Goal: Task Accomplishment & Management: Manage account settings

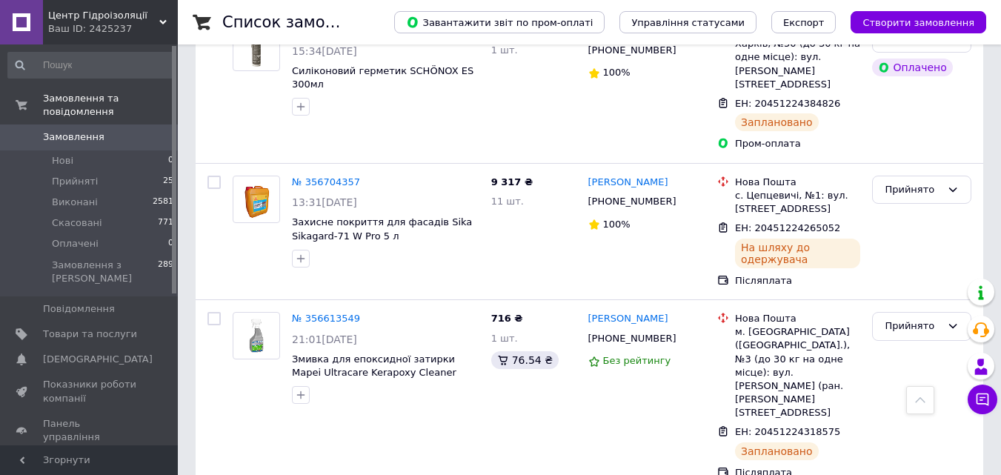
scroll to position [148, 0]
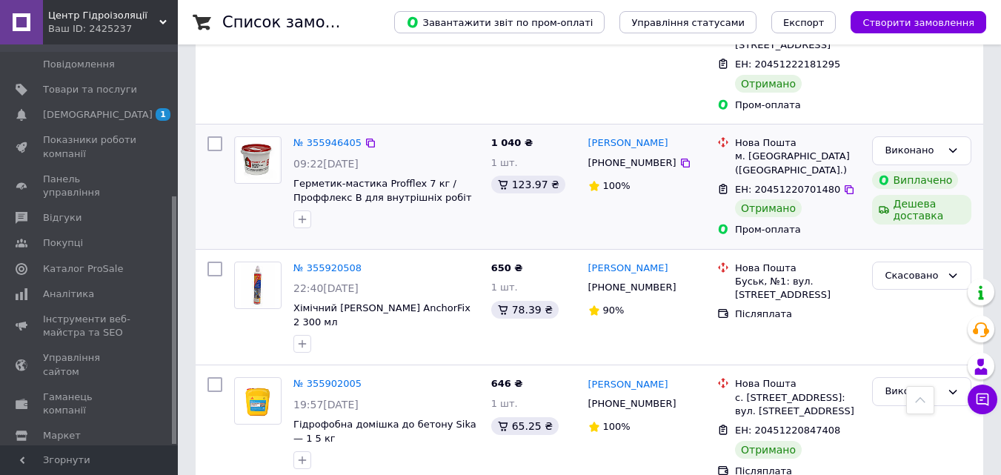
scroll to position [2569, 0]
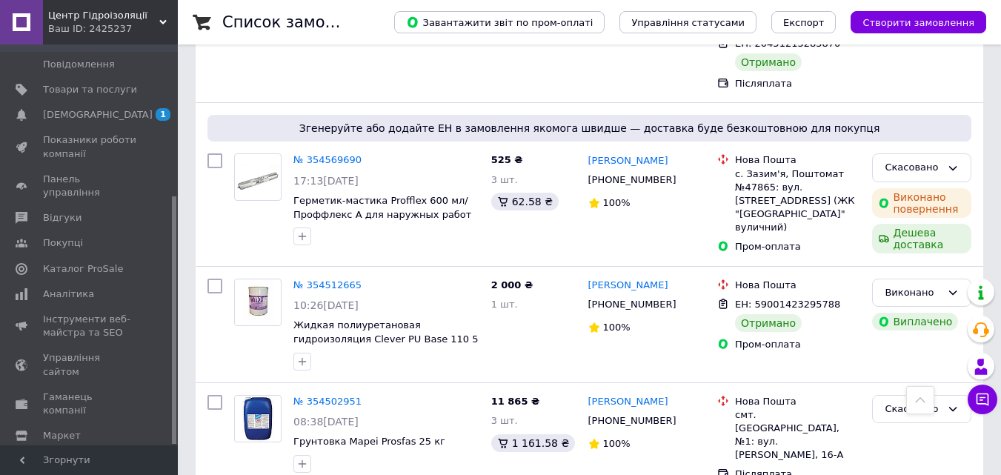
scroll to position [2484, 0]
